Goal: Task Accomplishment & Management: Use online tool/utility

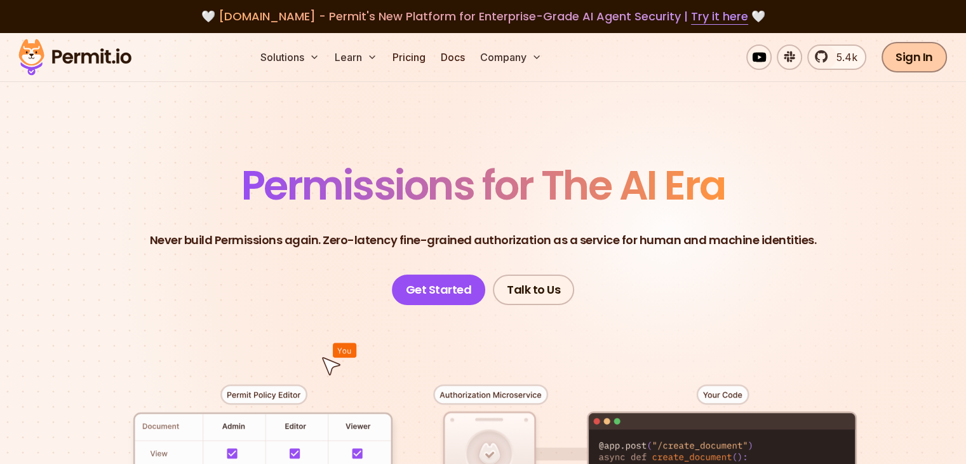
click at [920, 61] on link "Sign In" at bounding box center [913, 57] width 65 height 30
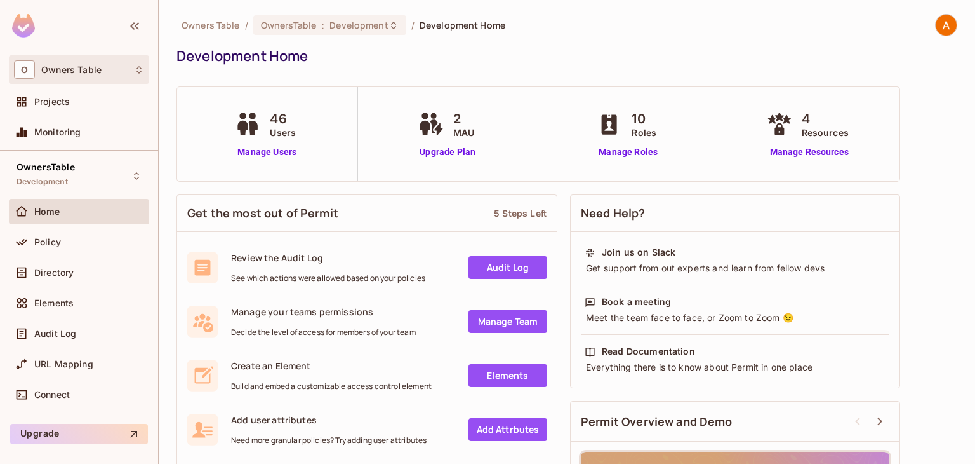
click at [63, 74] on div "O Owners Table" at bounding box center [79, 69] width 130 height 18
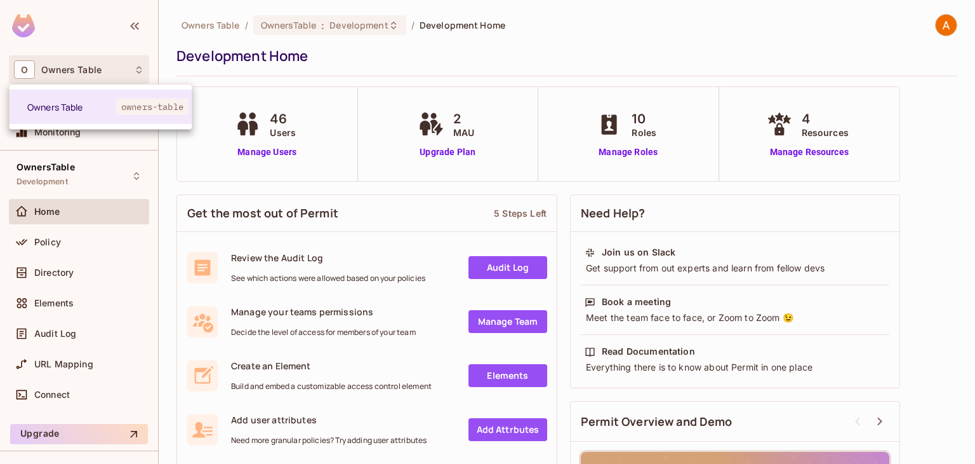
click at [160, 170] on div at bounding box center [487, 232] width 975 height 464
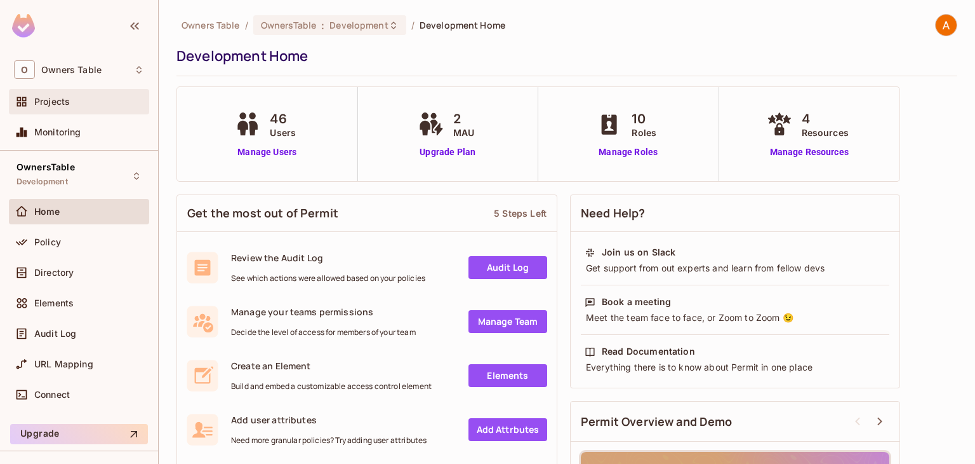
click at [64, 106] on span "Projects" at bounding box center [52, 102] width 36 height 10
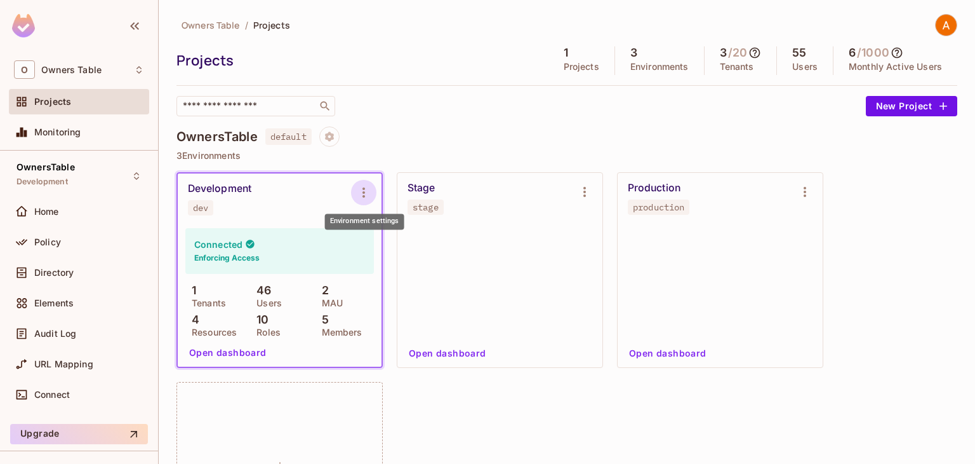
click at [360, 191] on icon "Environment settings" at bounding box center [363, 192] width 15 height 15
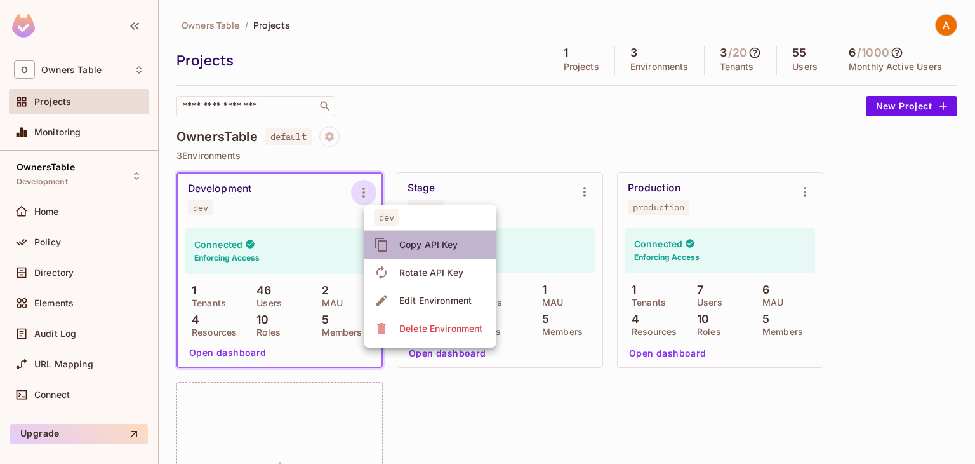
click at [414, 239] on div "Copy API Key" at bounding box center [428, 244] width 59 height 13
